Goal: Information Seeking & Learning: Learn about a topic

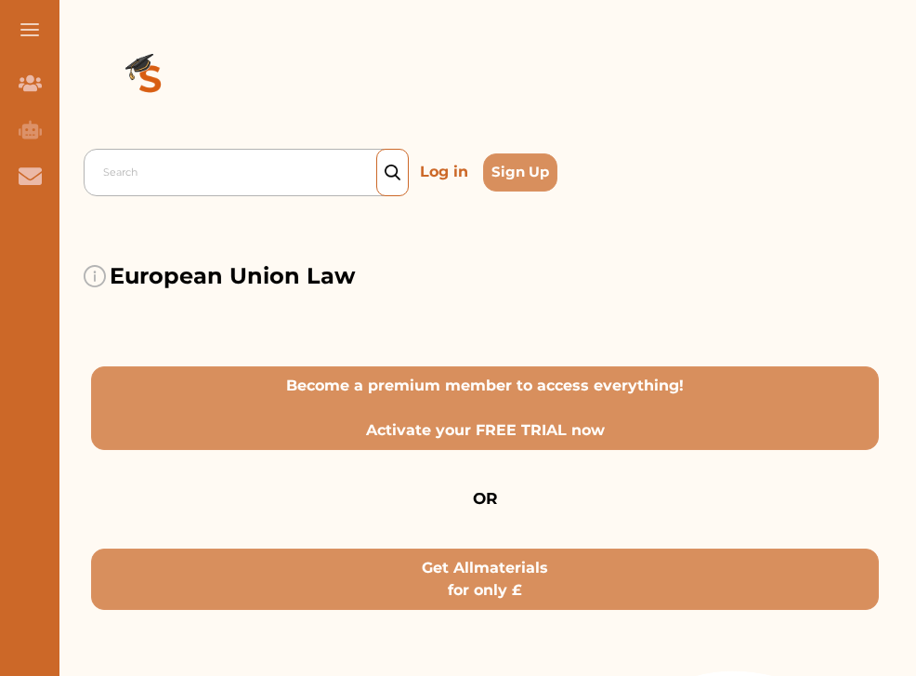
click at [292, 188] on div "Search" at bounding box center [251, 172] width 314 height 33
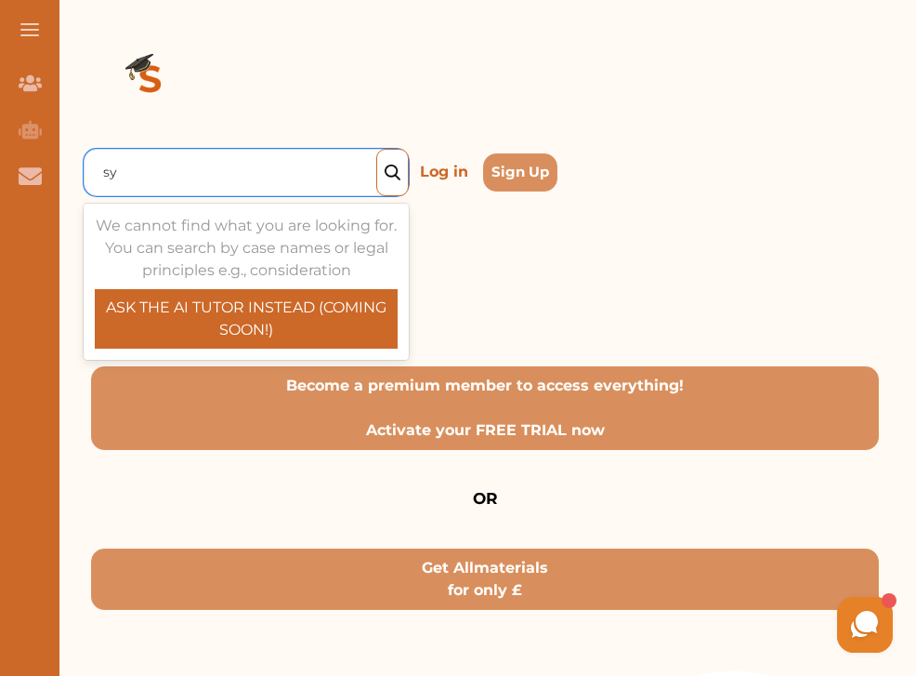
type input "s"
type input "[PERSON_NAME] consult criteria"
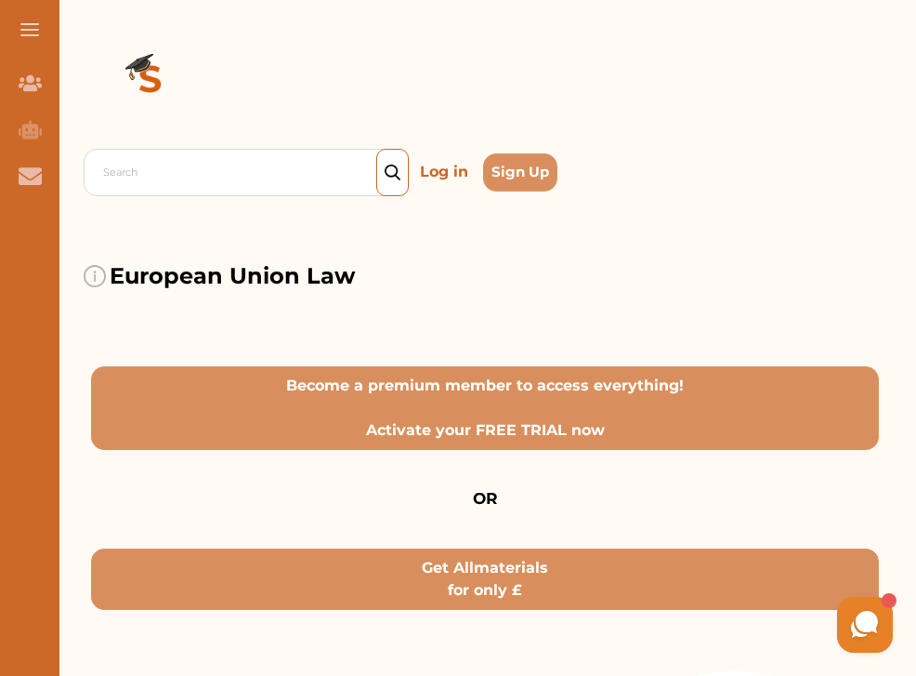
click at [389, 173] on img at bounding box center [393, 172] width 16 height 17
click at [441, 168] on p "Log in" at bounding box center [444, 172] width 63 height 30
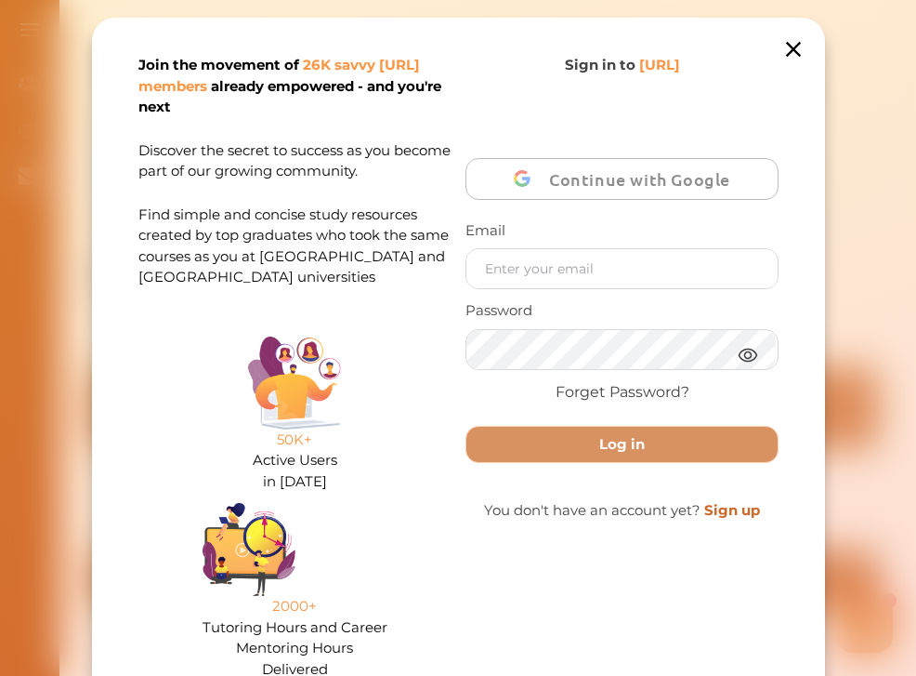
scroll to position [83, 0]
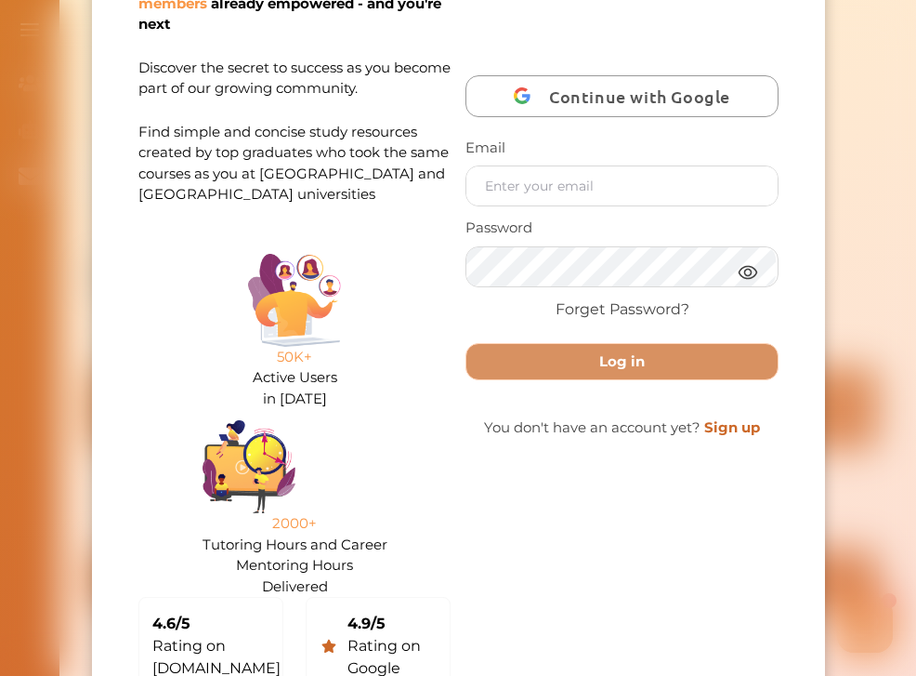
click at [574, 106] on span "Continue with Google" at bounding box center [644, 96] width 190 height 44
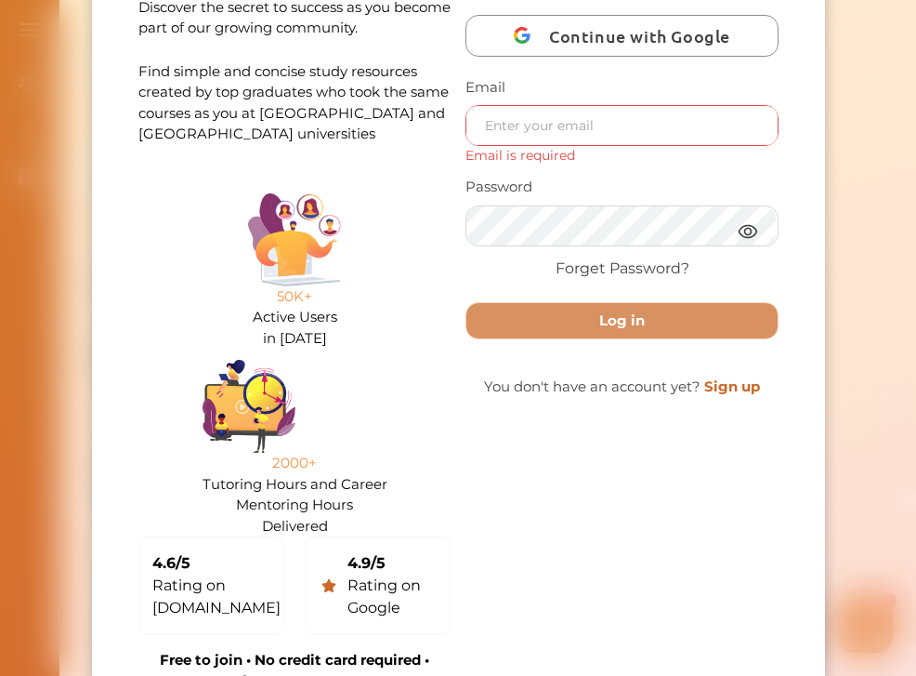
scroll to position [145, 0]
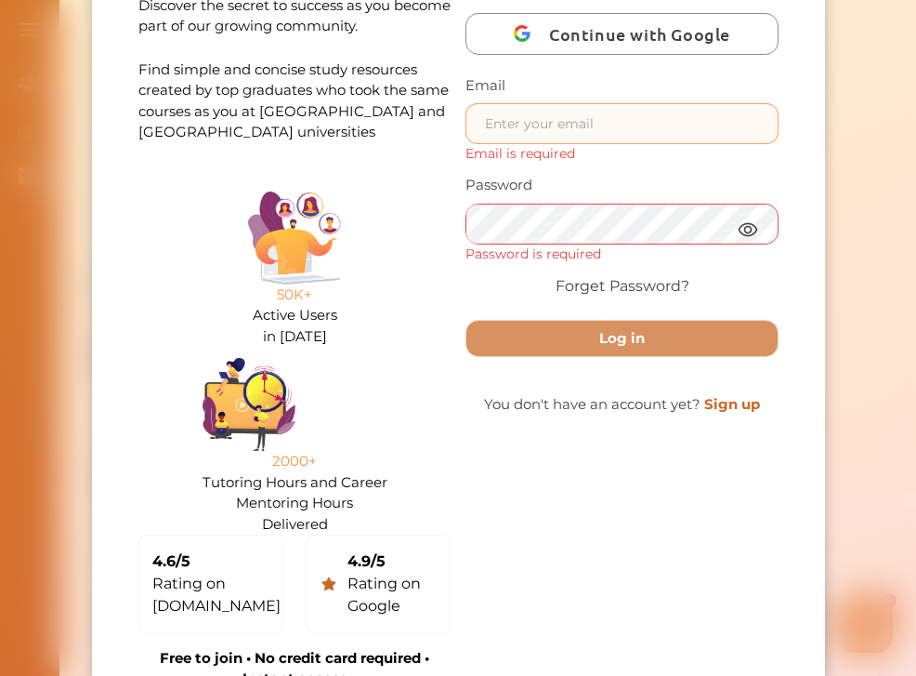
click at [546, 119] on input "text" at bounding box center [621, 123] width 310 height 39
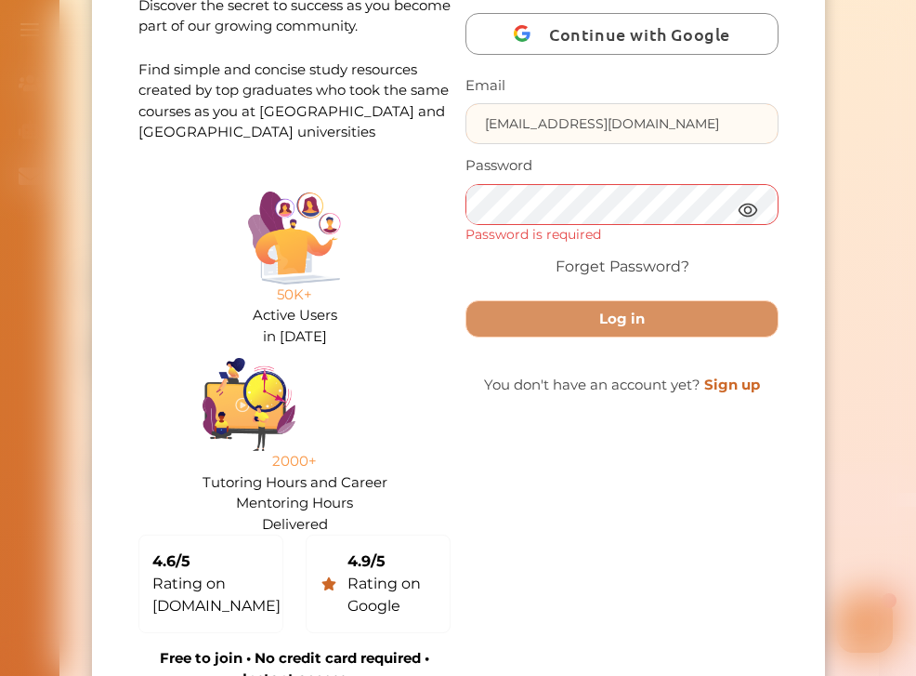
type input "[EMAIL_ADDRESS][DOMAIN_NAME]"
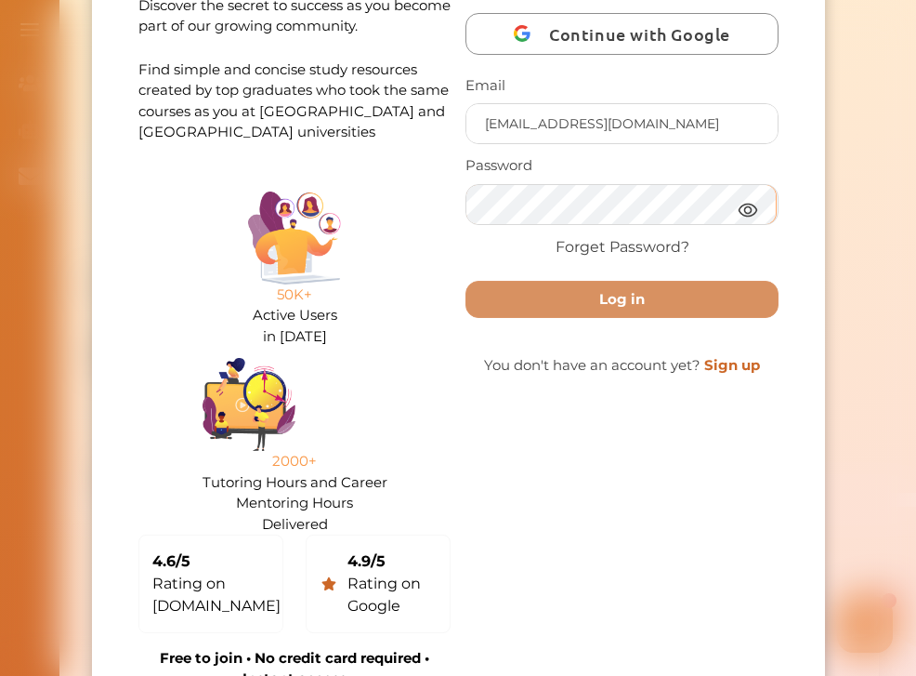
click at [619, 297] on button "Log in" at bounding box center [622, 300] width 312 height 38
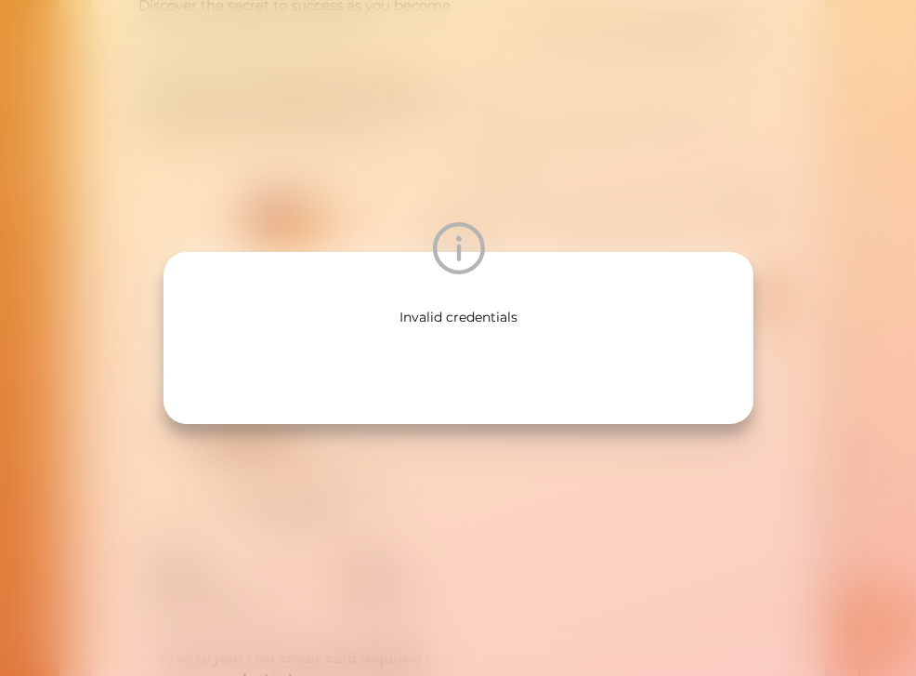
scroll to position [459, 0]
click at [354, 205] on div "Invalid credentials" at bounding box center [458, 338] width 916 height 676
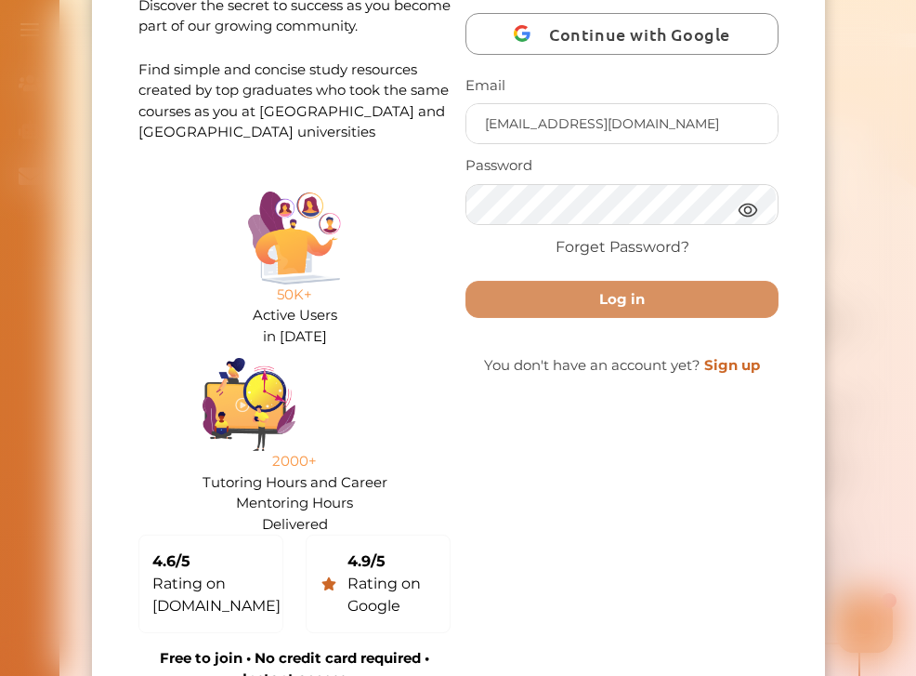
click at [737, 356] on link "Sign up" at bounding box center [732, 365] width 56 height 18
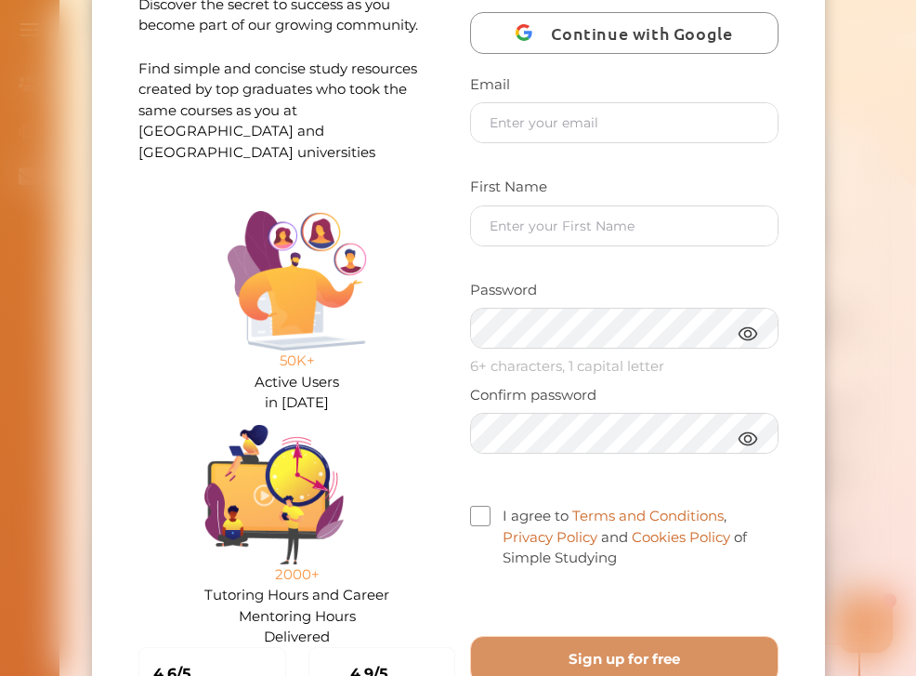
scroll to position [148, 0]
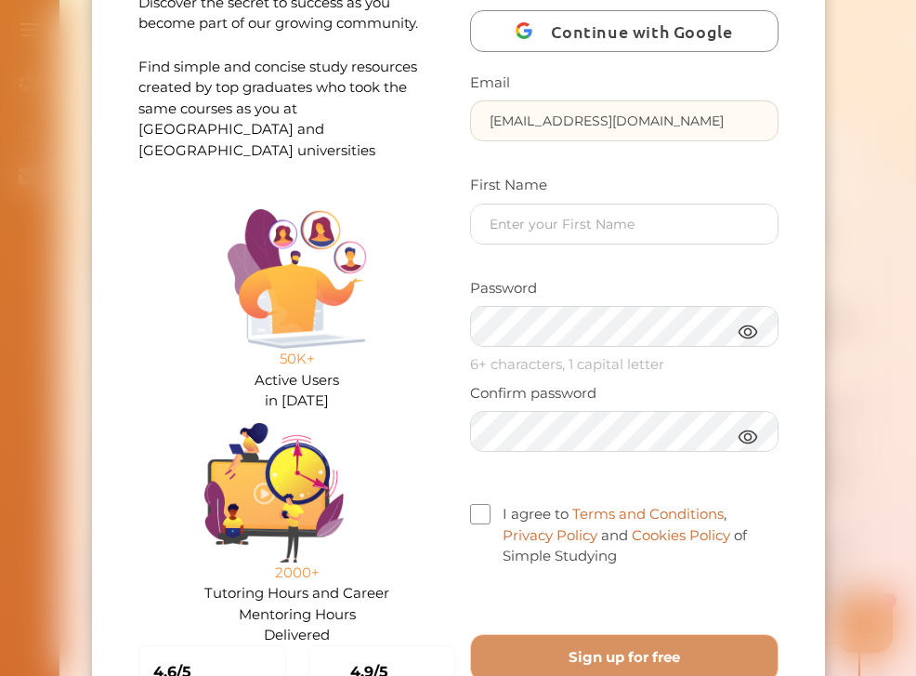
type input "[EMAIL_ADDRESS][DOMAIN_NAME]"
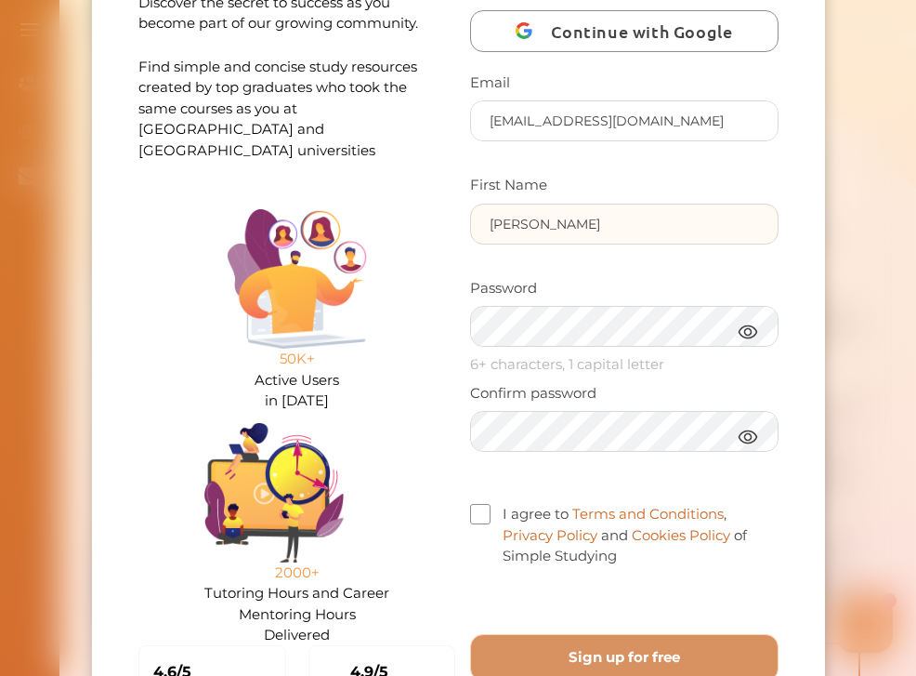
type input "[PERSON_NAME]"
click at [540, 348] on div "Password 6+ characters, 1 capital letter" at bounding box center [624, 330] width 308 height 105
click at [477, 509] on span at bounding box center [480, 514] width 20 height 20
click at [617, 545] on input "I agree to Terms and Conditions , Privacy Policy and Cookies Policy of Simple S…" at bounding box center [617, 545] width 0 height 0
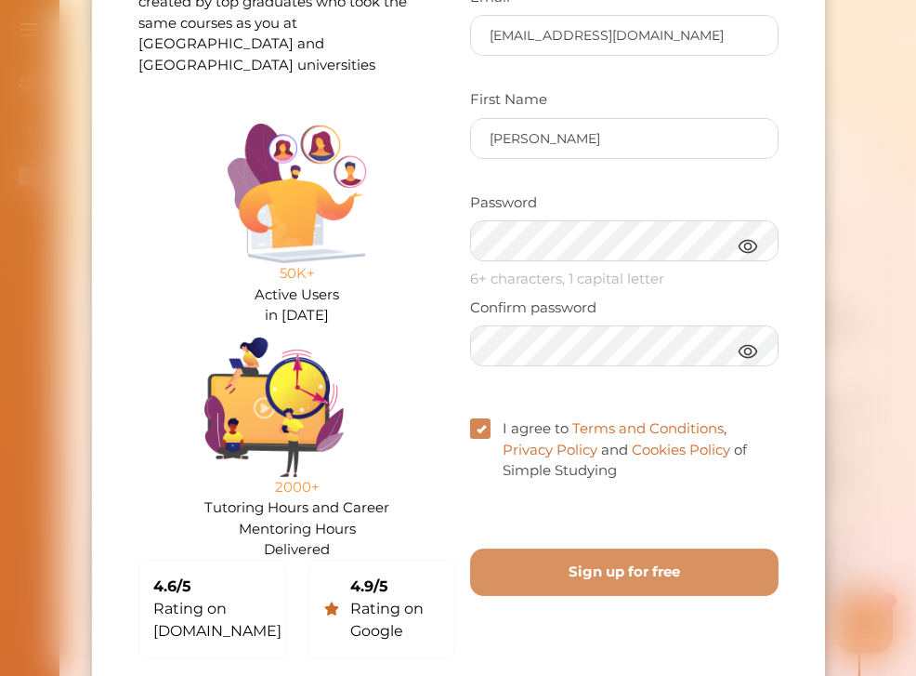
scroll to position [236, 0]
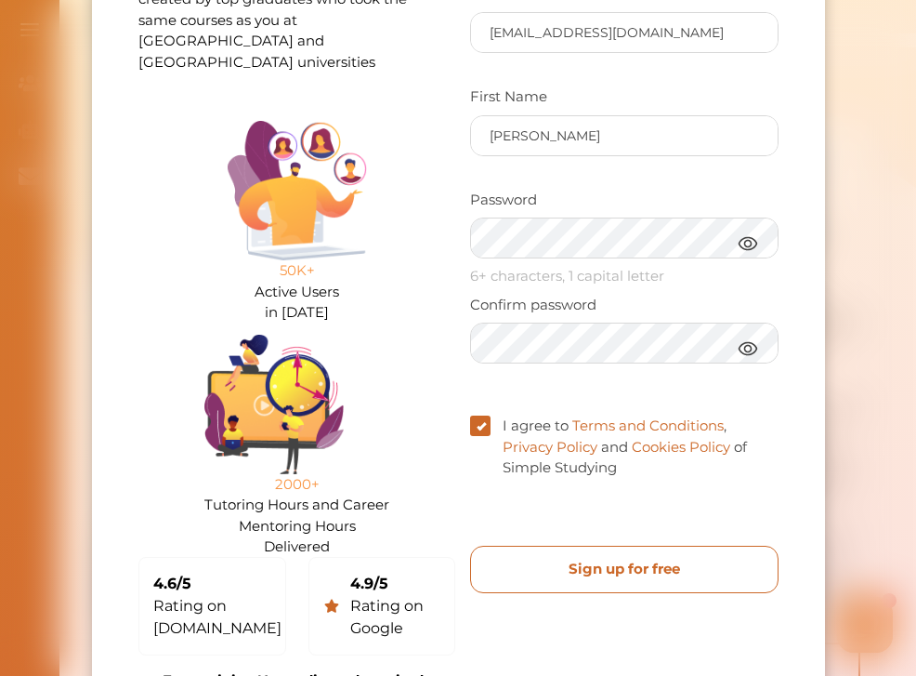
click at [523, 566] on free "Sign up for free" at bounding box center [624, 568] width 308 height 47
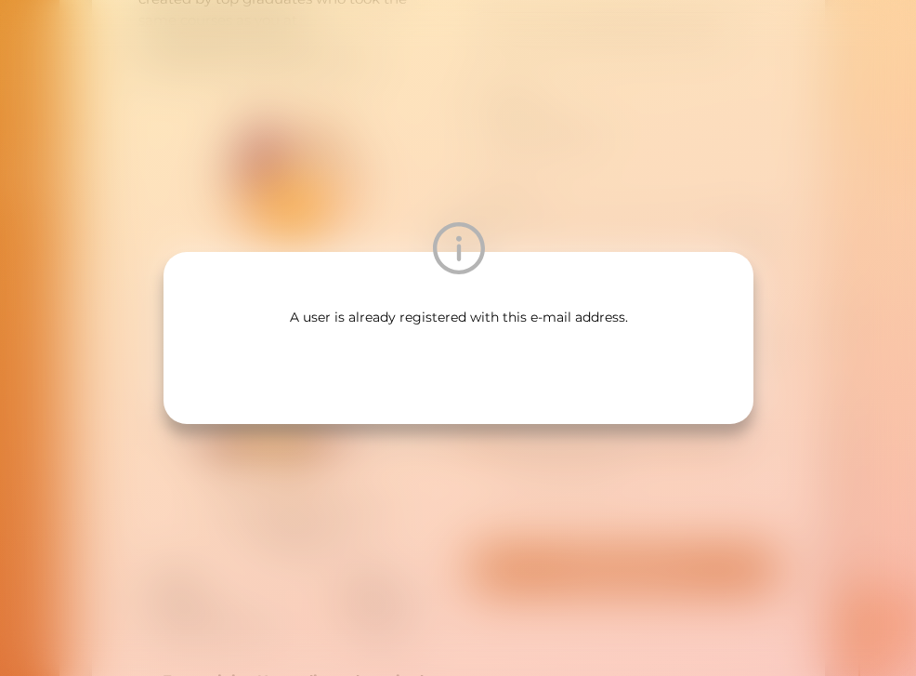
click at [393, 139] on div "A user is already registered with this e-mail address." at bounding box center [458, 338] width 916 height 676
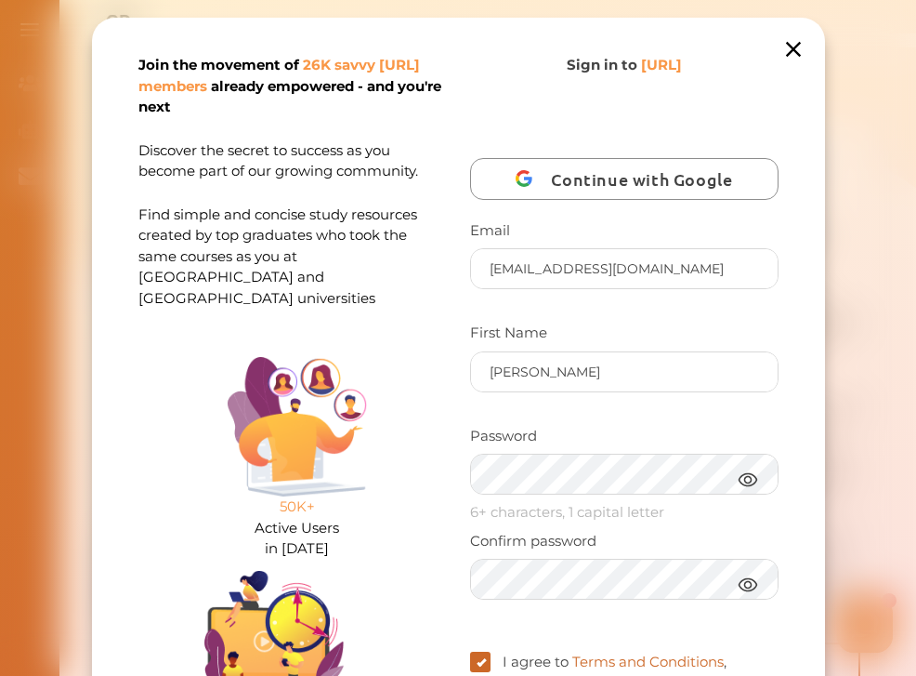
scroll to position [0, 0]
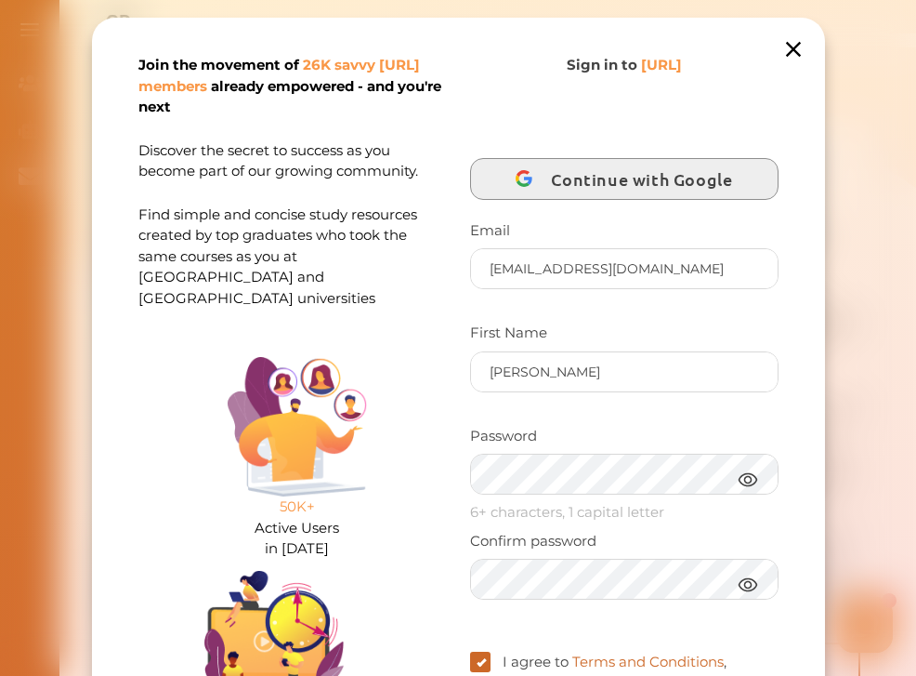
click at [654, 190] on span "Continue with Google" at bounding box center [646, 179] width 190 height 44
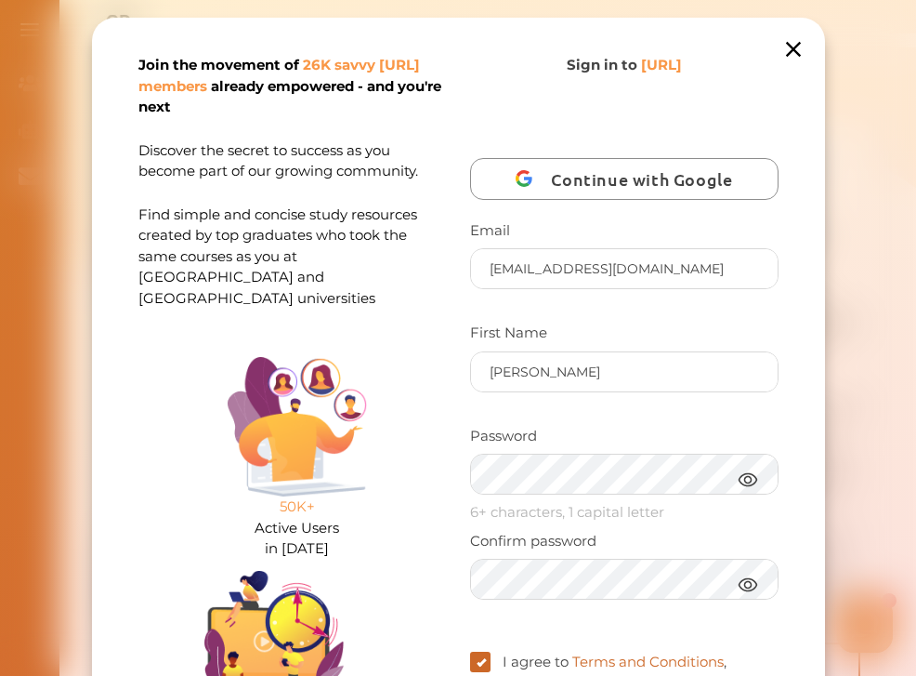
click at [784, 50] on icon at bounding box center [793, 49] width 26 height 26
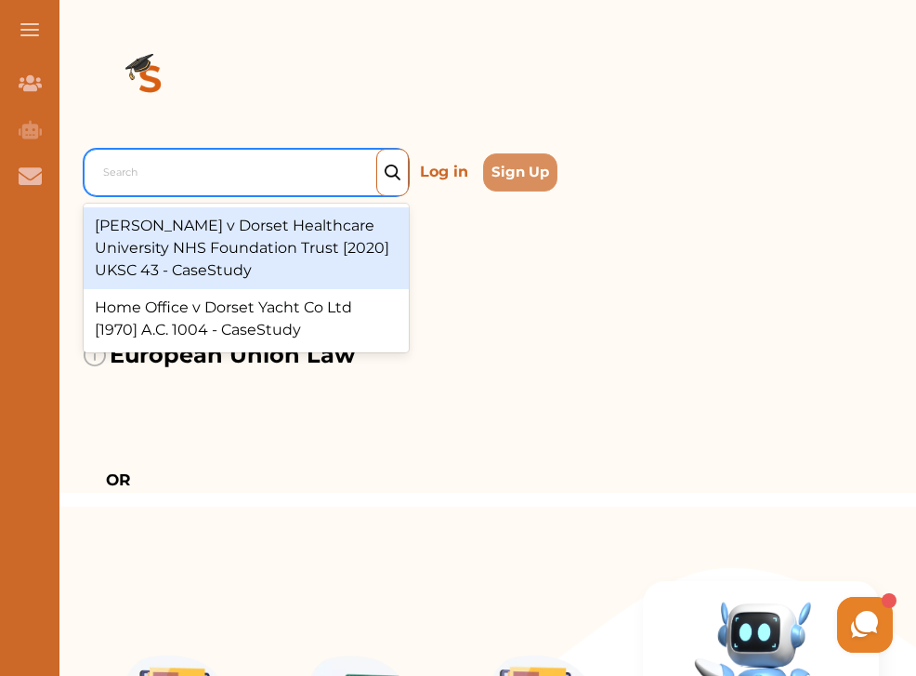
click at [219, 160] on div at bounding box center [250, 173] width 295 height 26
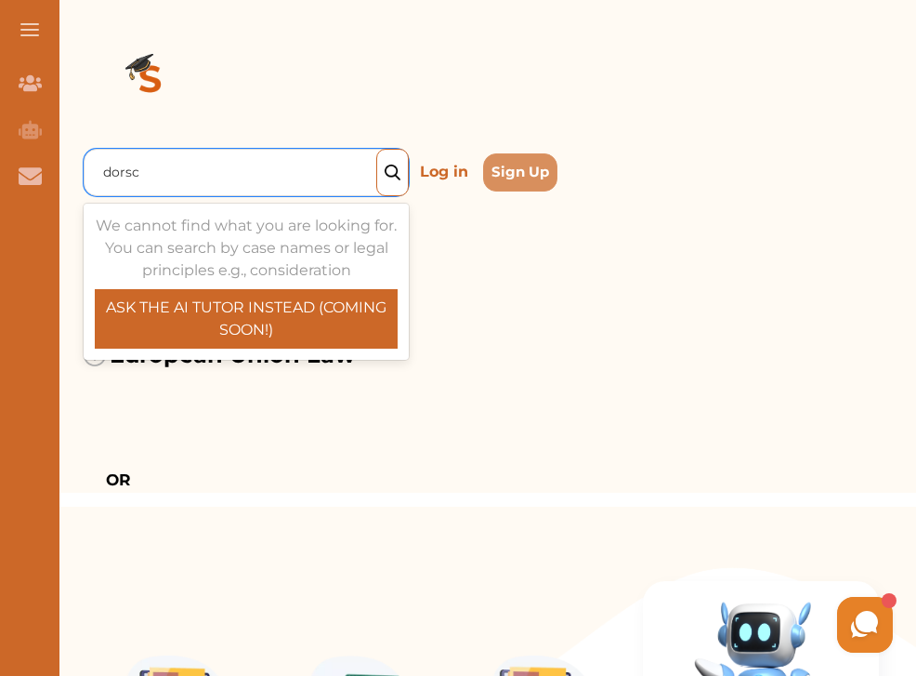
type input "[PERSON_NAME]"
click at [268, 312] on p "ASK THE AI TUTOR INSTEAD (COMING SOON!)" at bounding box center [246, 318] width 303 height 45
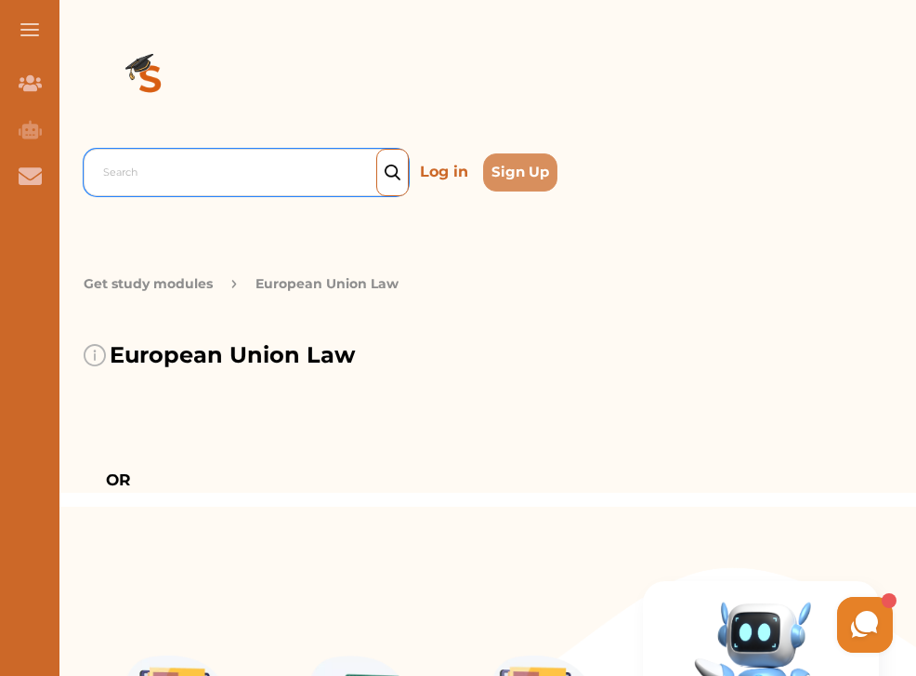
drag, startPoint x: 328, startPoint y: 163, endPoint x: 61, endPoint y: 181, distance: 267.3
click at [61, 181] on div "Search Log in Sign Up Search Log in Sign Up" at bounding box center [481, 111] width 870 height 222
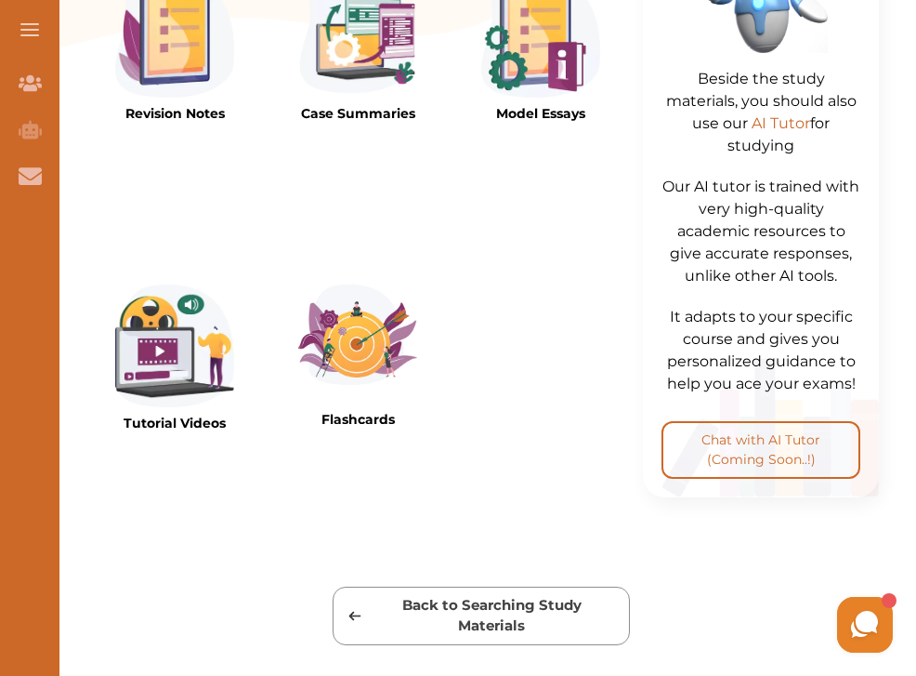
scroll to position [679, 0]
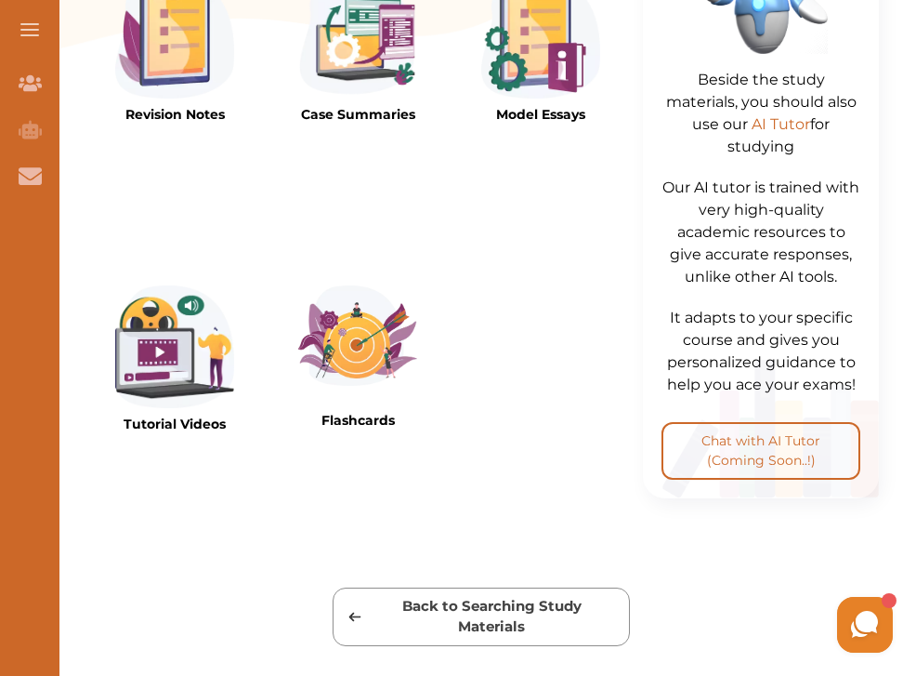
click at [359, 63] on img at bounding box center [357, 38] width 119 height 124
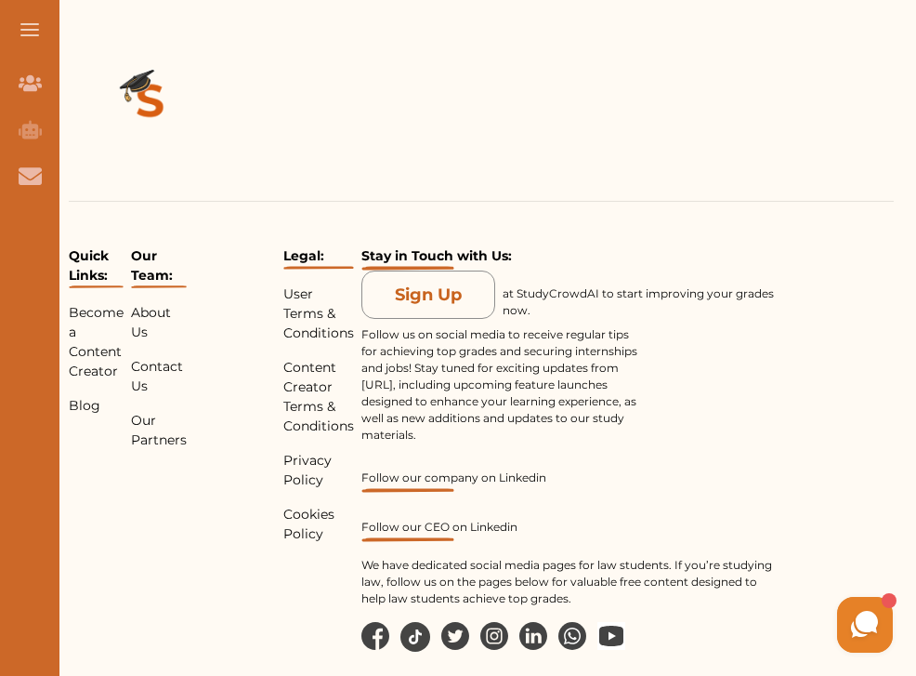
scroll to position [-8, 0]
